Goal: Task Accomplishment & Management: Manage account settings

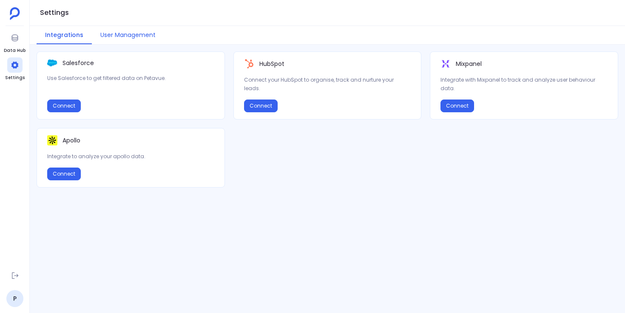
click at [136, 37] on button "User Management" at bounding box center [128, 35] width 72 height 18
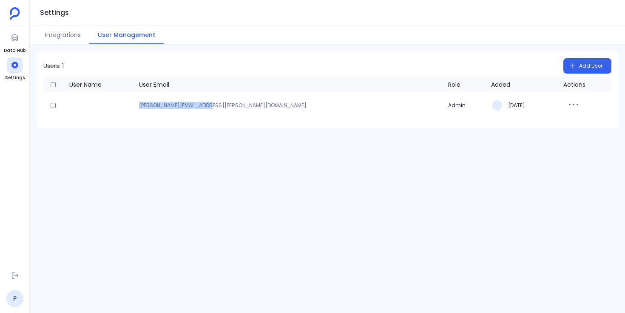
drag, startPoint x: 247, startPoint y: 108, endPoint x: 173, endPoint y: 105, distance: 74.0
click at [171, 105] on p "[PERSON_NAME][EMAIL_ADDRESS][PERSON_NAME][DOMAIN_NAME]" at bounding box center [290, 105] width 302 height 5
copy p "[PERSON_NAME][EMAIL_ADDRESS][PERSON_NAME][DOMAIN_NAME]"
click at [236, 157] on div "Users: 1 Add User User Name User Email Role Added Actions [PERSON_NAME][EMAIL_A…" at bounding box center [327, 179] width 595 height 268
click at [276, 182] on div "Users: 1 Add User User Name User Email Role Added Actions [PERSON_NAME][EMAIL_A…" at bounding box center [327, 179] width 595 height 268
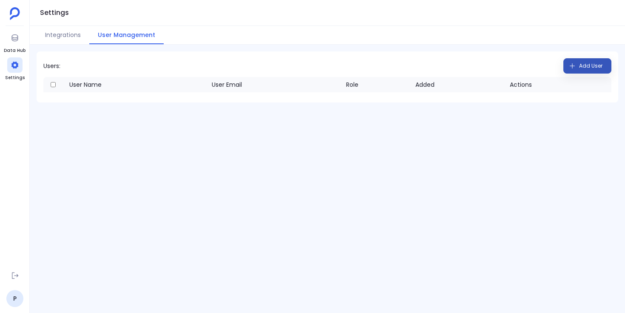
click at [579, 68] on button "Add User" at bounding box center [588, 65] width 48 height 15
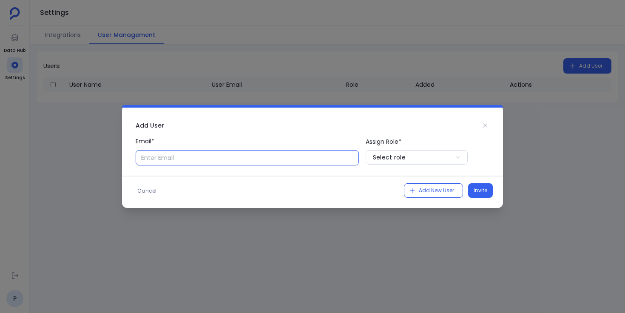
click at [278, 159] on input "Email*" at bounding box center [247, 157] width 223 height 15
paste input "[PERSON_NAME][EMAIL_ADDRESS][PERSON_NAME][DOMAIN_NAME]"
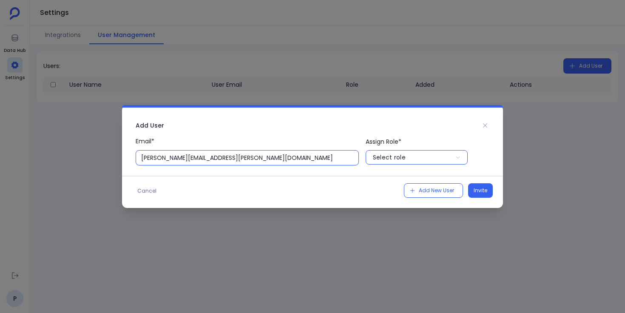
type input "[PERSON_NAME][EMAIL_ADDRESS][PERSON_NAME][DOMAIN_NAME]"
click at [404, 158] on div "Select role" at bounding box center [389, 157] width 33 height 9
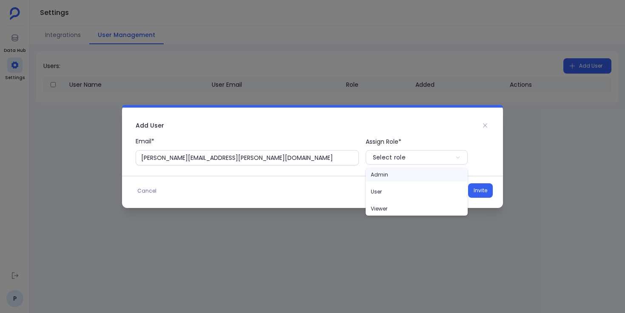
click at [400, 175] on p "Admin" at bounding box center [417, 175] width 102 height 14
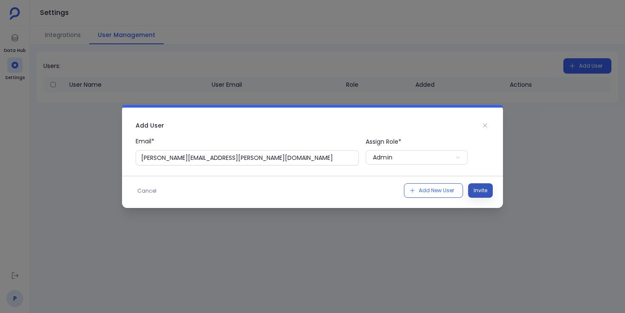
click at [479, 189] on span "Invite" at bounding box center [481, 190] width 14 height 9
